Goal: Task Accomplishment & Management: Complete application form

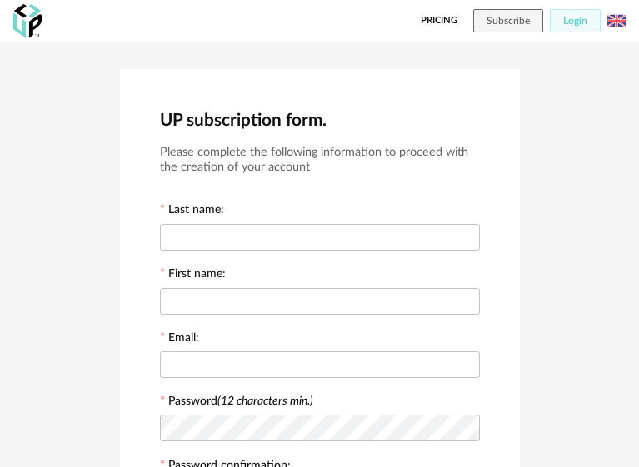
scroll to position [362, 0]
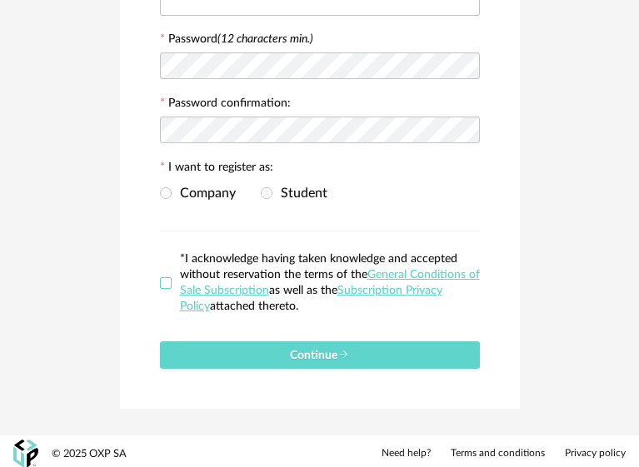
click at [167, 278] on span at bounding box center [166, 283] width 12 height 12
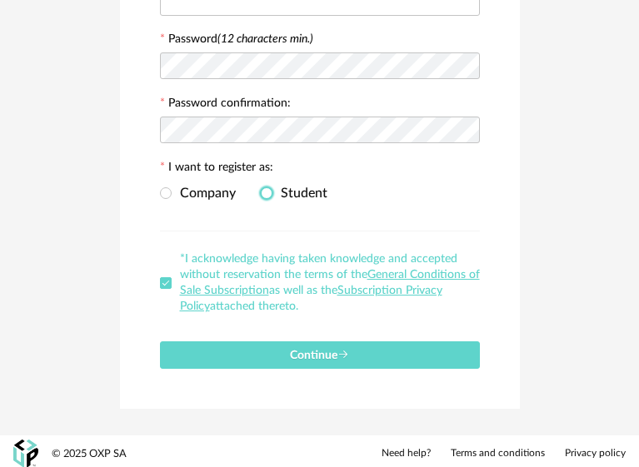
click at [271, 187] on span at bounding box center [267, 193] width 12 height 12
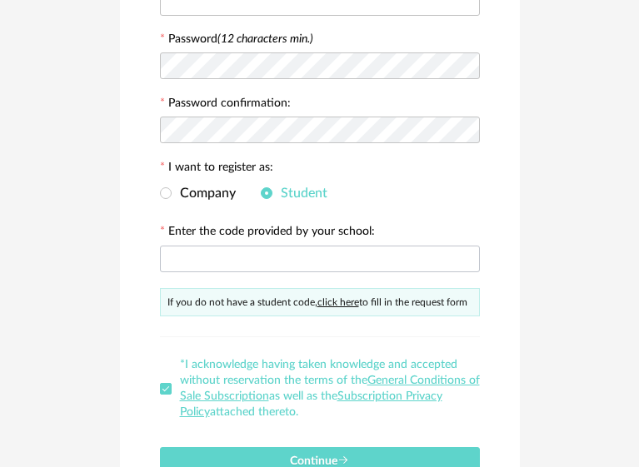
scroll to position [446, 0]
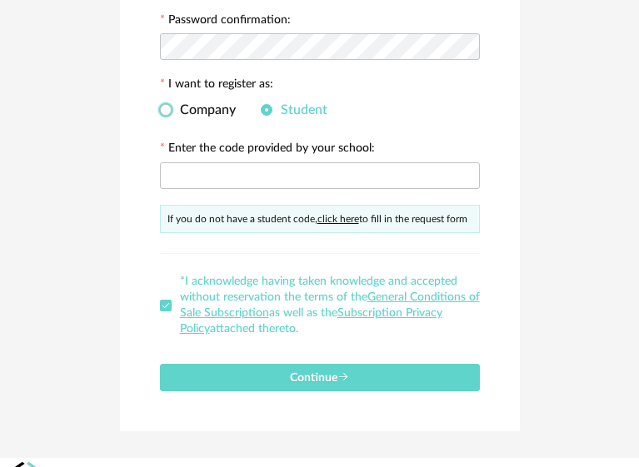
click at [168, 107] on span at bounding box center [166, 110] width 12 height 12
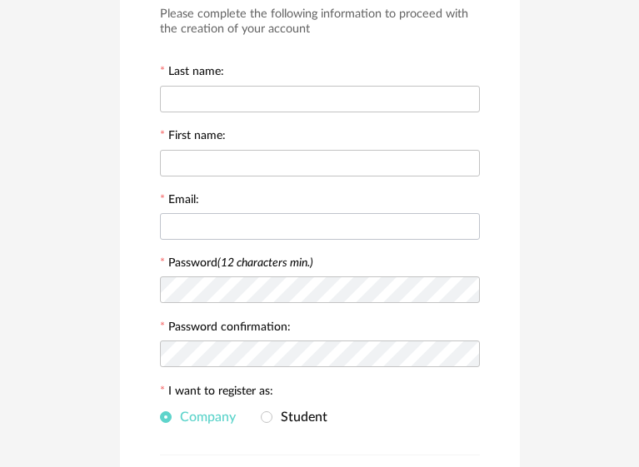
scroll to position [112, 0]
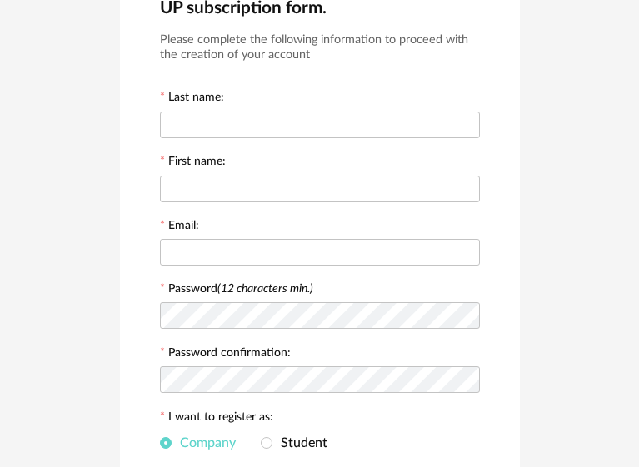
click at [187, 141] on form "Please complete the following information to proceed with the creation of your …" at bounding box center [320, 325] width 320 height 587
click at [198, 133] on input "text" at bounding box center [320, 125] width 320 height 27
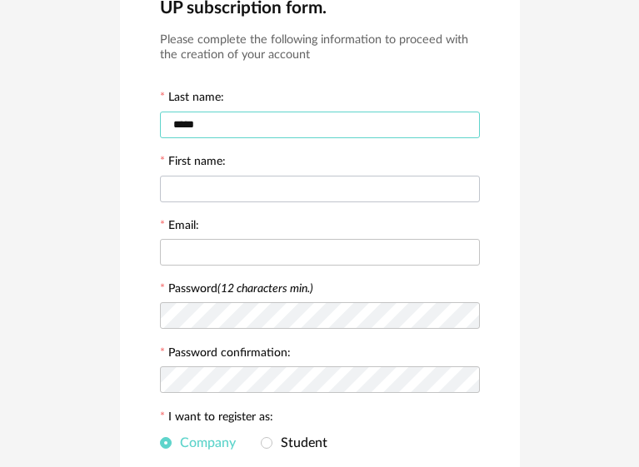
type input "*****"
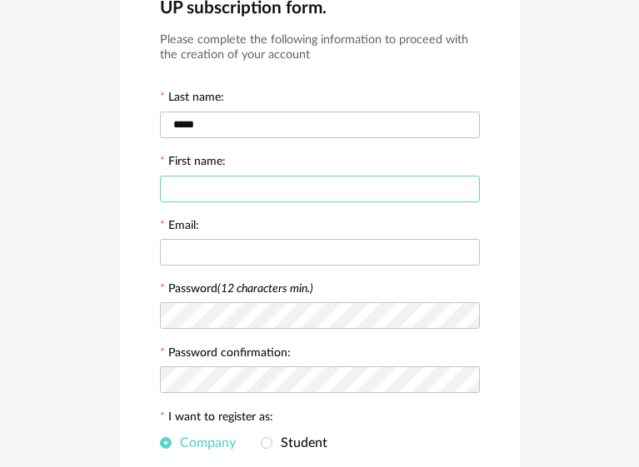
click at [260, 180] on input "text" at bounding box center [320, 189] width 320 height 27
type input "*****"
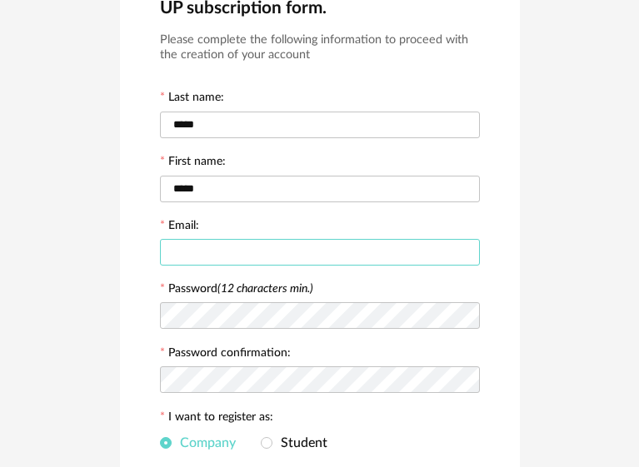
click at [188, 252] on input "text" at bounding box center [320, 252] width 320 height 27
type input "**********"
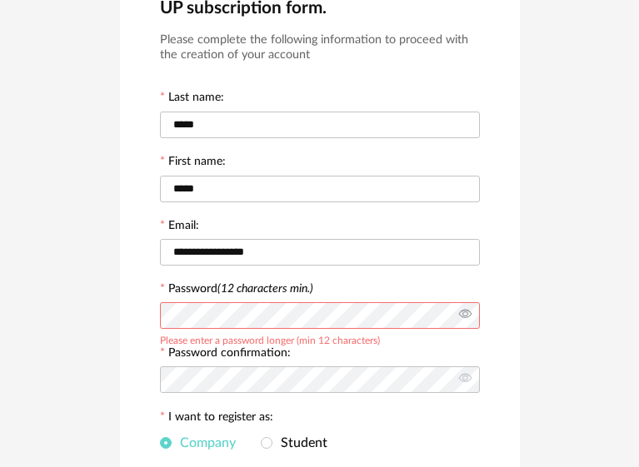
click at [461, 314] on icon at bounding box center [465, 315] width 21 height 33
click at [463, 376] on icon at bounding box center [465, 379] width 21 height 33
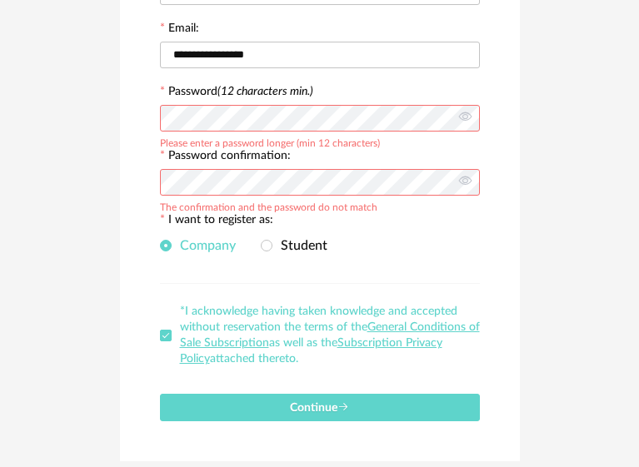
scroll to position [362, 0]
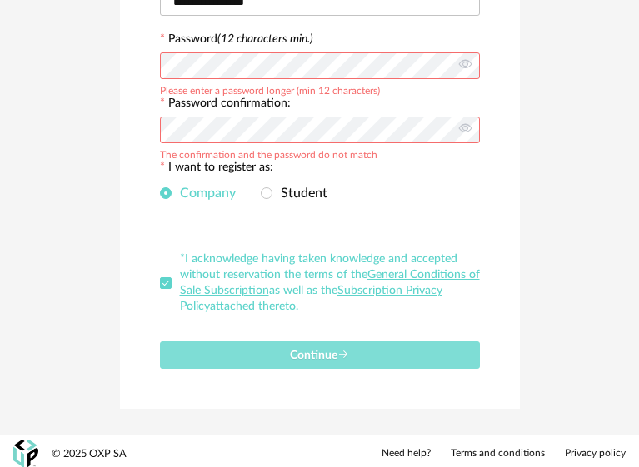
click at [328, 356] on span "Continue" at bounding box center [319, 356] width 59 height 12
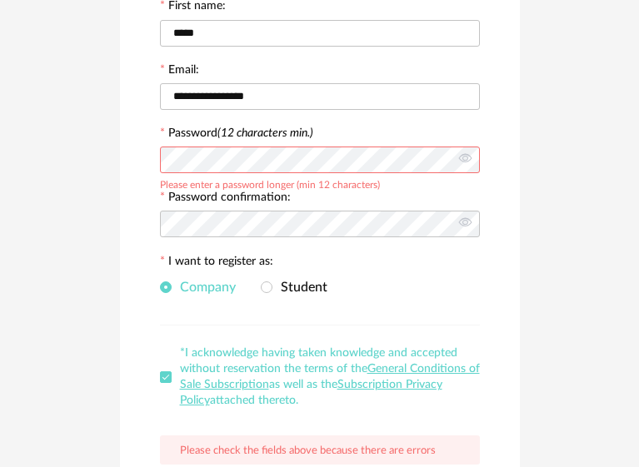
scroll to position [279, 0]
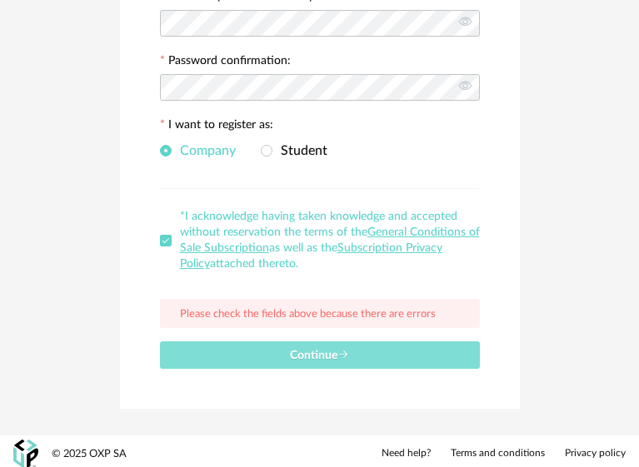
click at [297, 357] on button "Continue" at bounding box center [320, 355] width 320 height 27
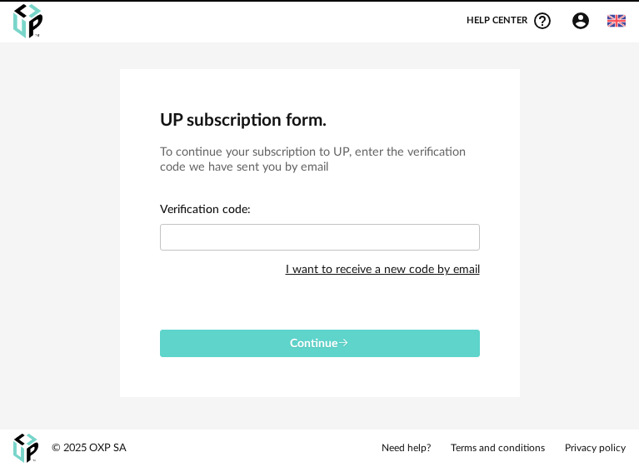
scroll to position [0, 0]
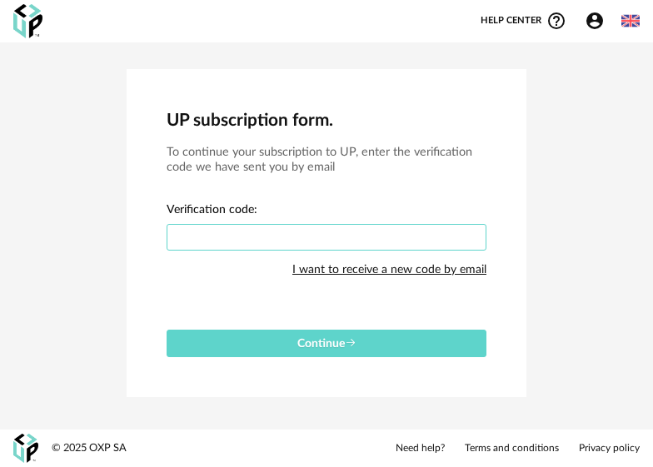
click at [231, 243] on input "text" at bounding box center [327, 237] width 320 height 27
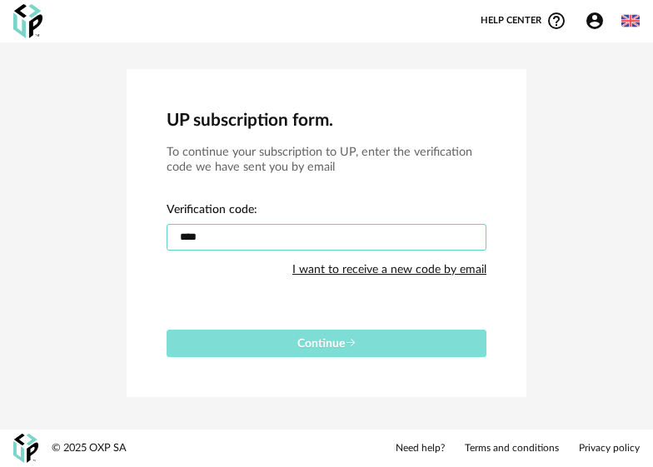
type input "****"
click at [347, 343] on icon "submit" at bounding box center [351, 343] width 12 height 12
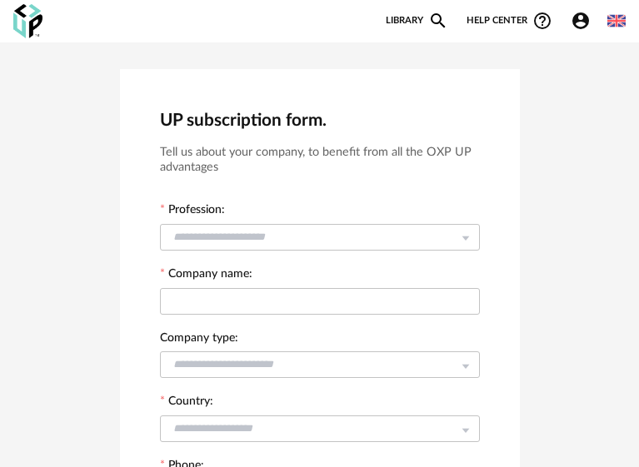
click at [614, 23] on img at bounding box center [616, 21] width 18 height 18
